Goal: Task Accomplishment & Management: Use online tool/utility

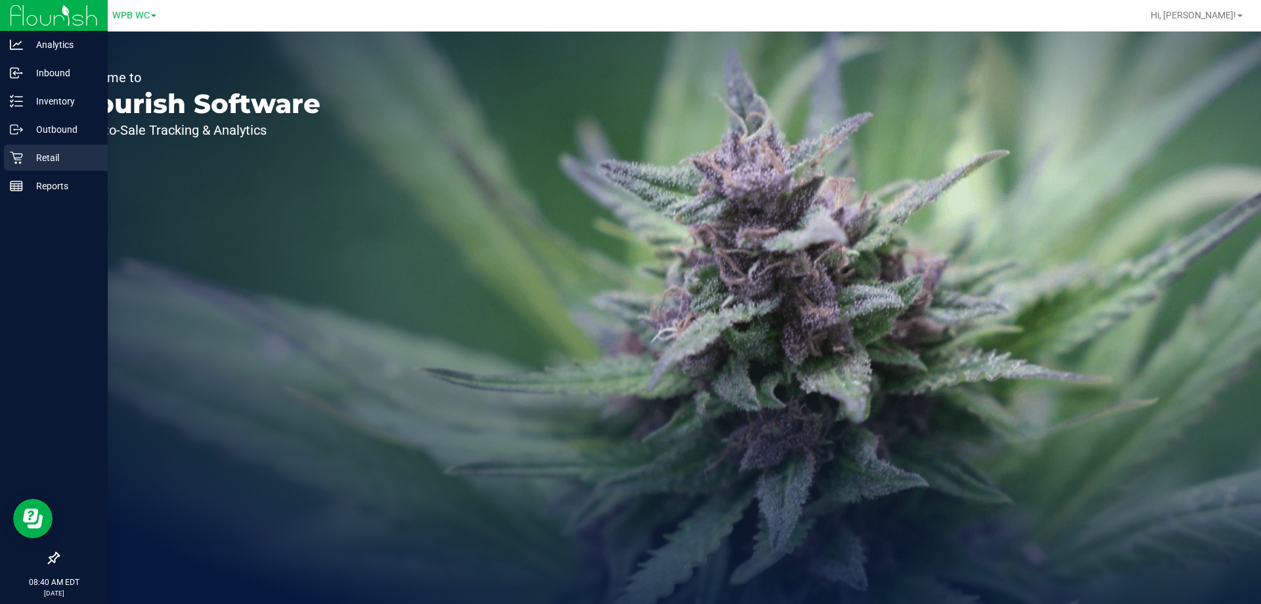
click at [30, 157] on p "Retail" at bounding box center [62, 158] width 79 height 16
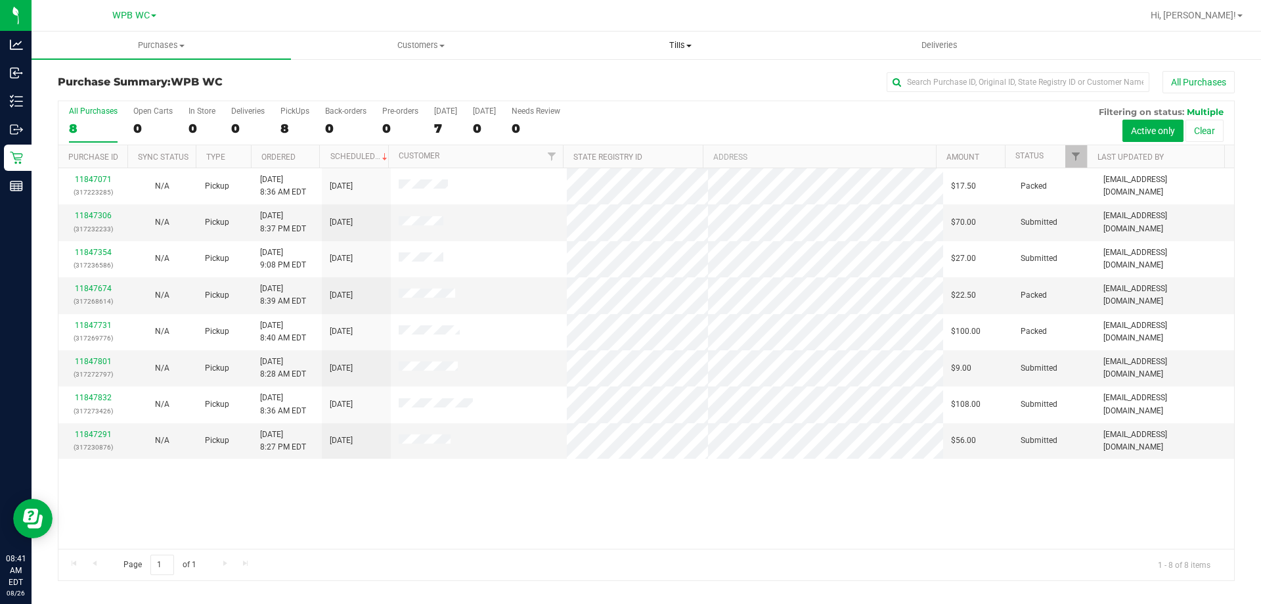
click at [678, 47] on span "Tills" at bounding box center [680, 45] width 258 height 12
click at [600, 77] on span "Manage tills" at bounding box center [594, 79] width 89 height 11
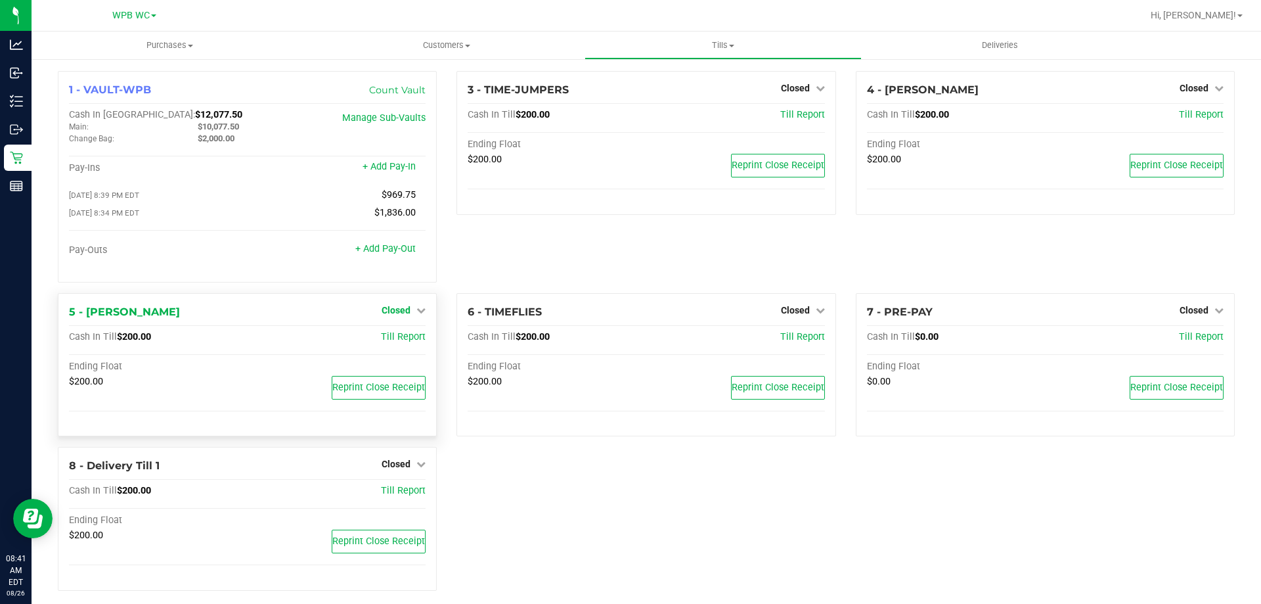
click at [387, 312] on span "Closed" at bounding box center [396, 310] width 29 height 11
click at [385, 336] on link "Open Till" at bounding box center [395, 337] width 35 height 11
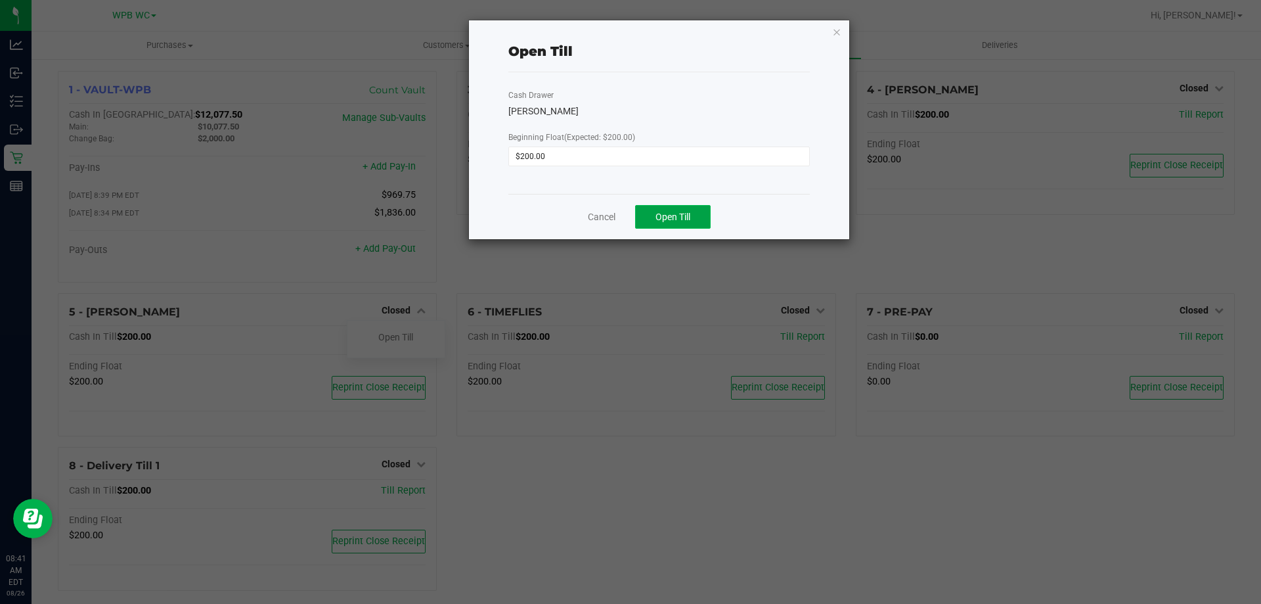
click at [657, 215] on span "Open Till" at bounding box center [672, 216] width 35 height 11
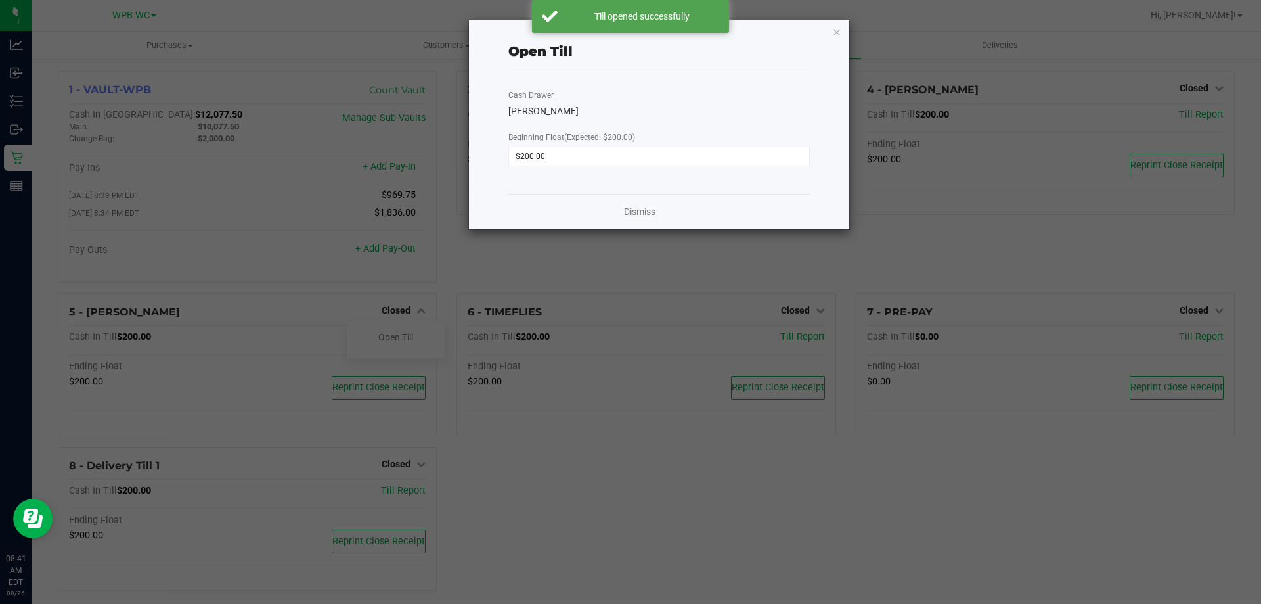
click at [649, 205] on link "Dismiss" at bounding box center [640, 212] width 32 height 14
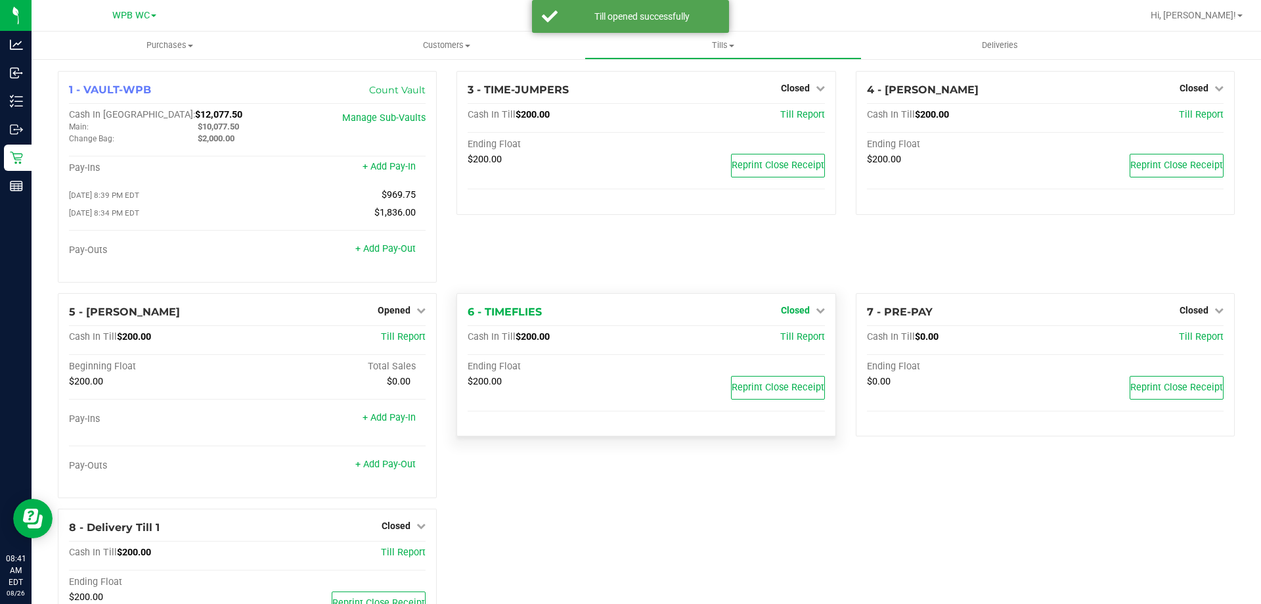
click at [796, 315] on span "Closed" at bounding box center [795, 310] width 29 height 11
click at [791, 342] on link "Open Till" at bounding box center [795, 337] width 35 height 11
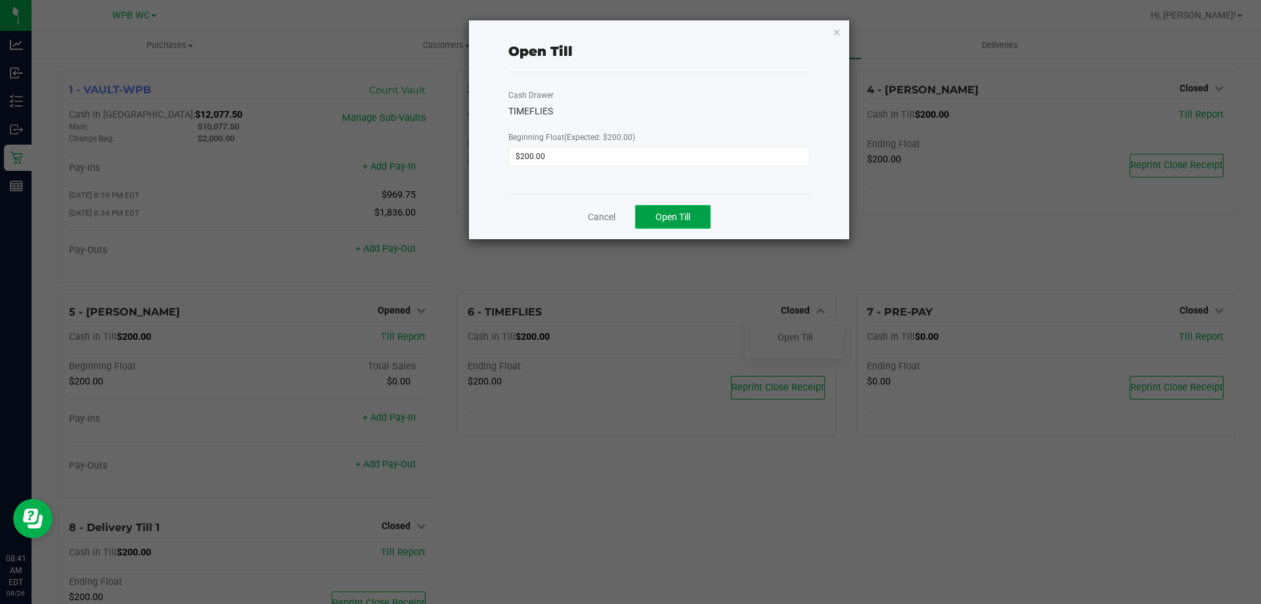
click at [675, 217] on span "Open Till" at bounding box center [672, 216] width 35 height 11
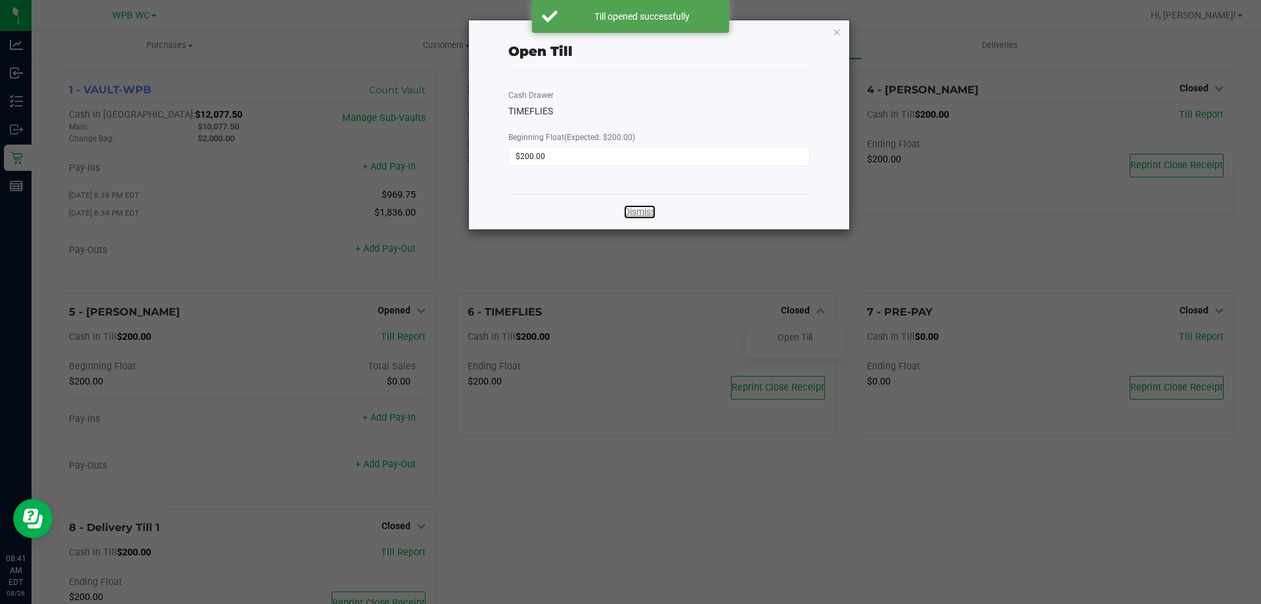
click at [589, 222] on div "Dismiss" at bounding box center [658, 211] width 301 height 35
click at [657, 210] on div "Dismiss" at bounding box center [658, 211] width 301 height 35
click at [641, 211] on link "Dismiss" at bounding box center [640, 212] width 32 height 14
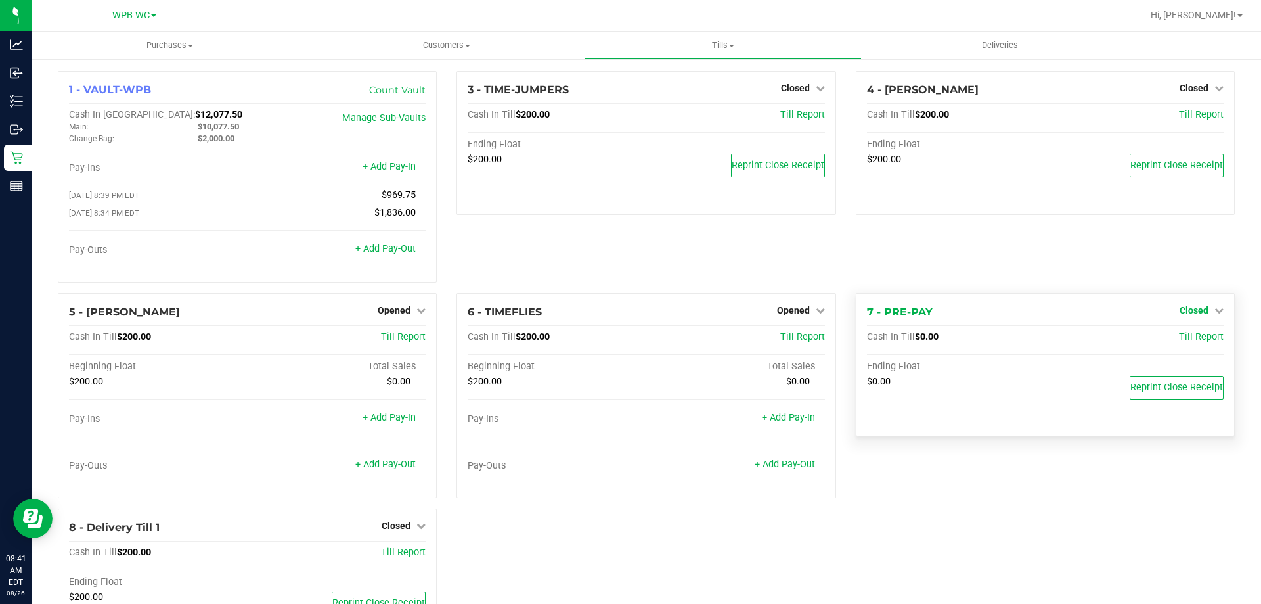
click at [1189, 315] on span "Closed" at bounding box center [1193, 310] width 29 height 11
click at [1183, 337] on link "Open Till" at bounding box center [1193, 337] width 35 height 11
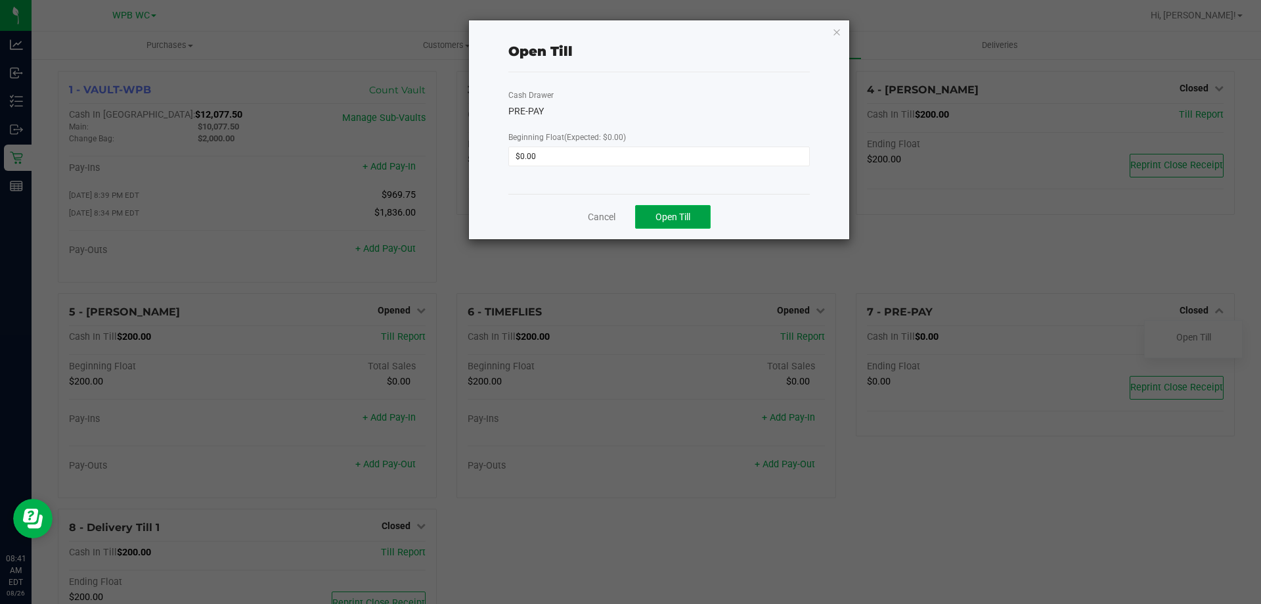
click at [669, 227] on button "Open Till" at bounding box center [673, 217] width 76 height 24
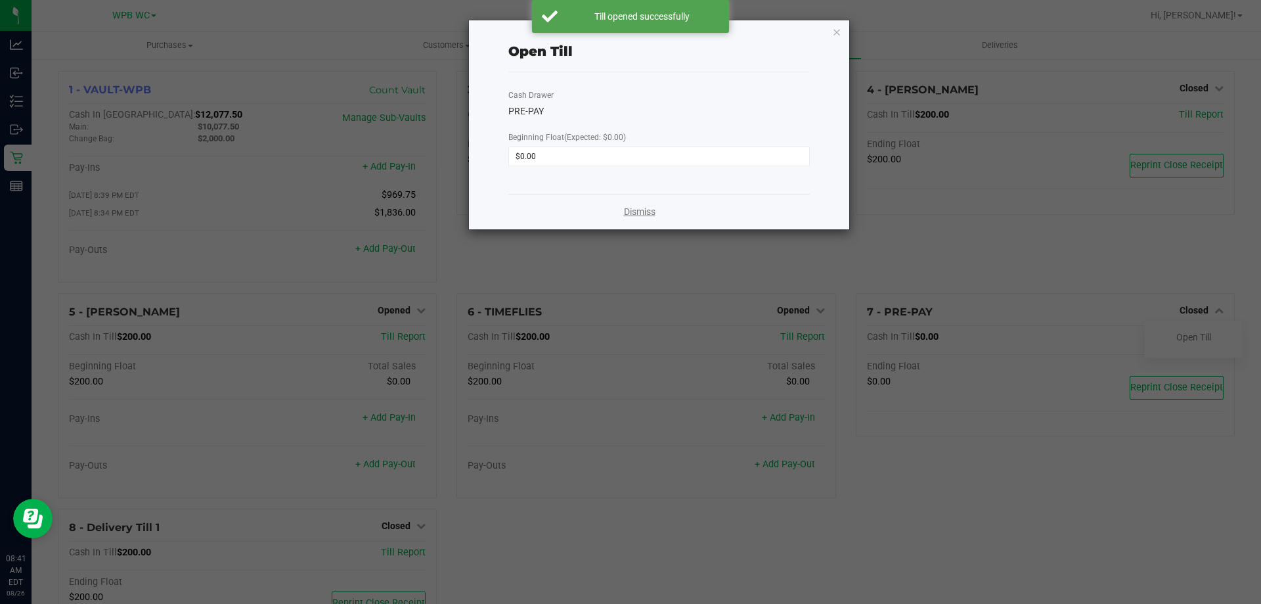
click at [631, 211] on link "Dismiss" at bounding box center [640, 212] width 32 height 14
